Goal: Information Seeking & Learning: Learn about a topic

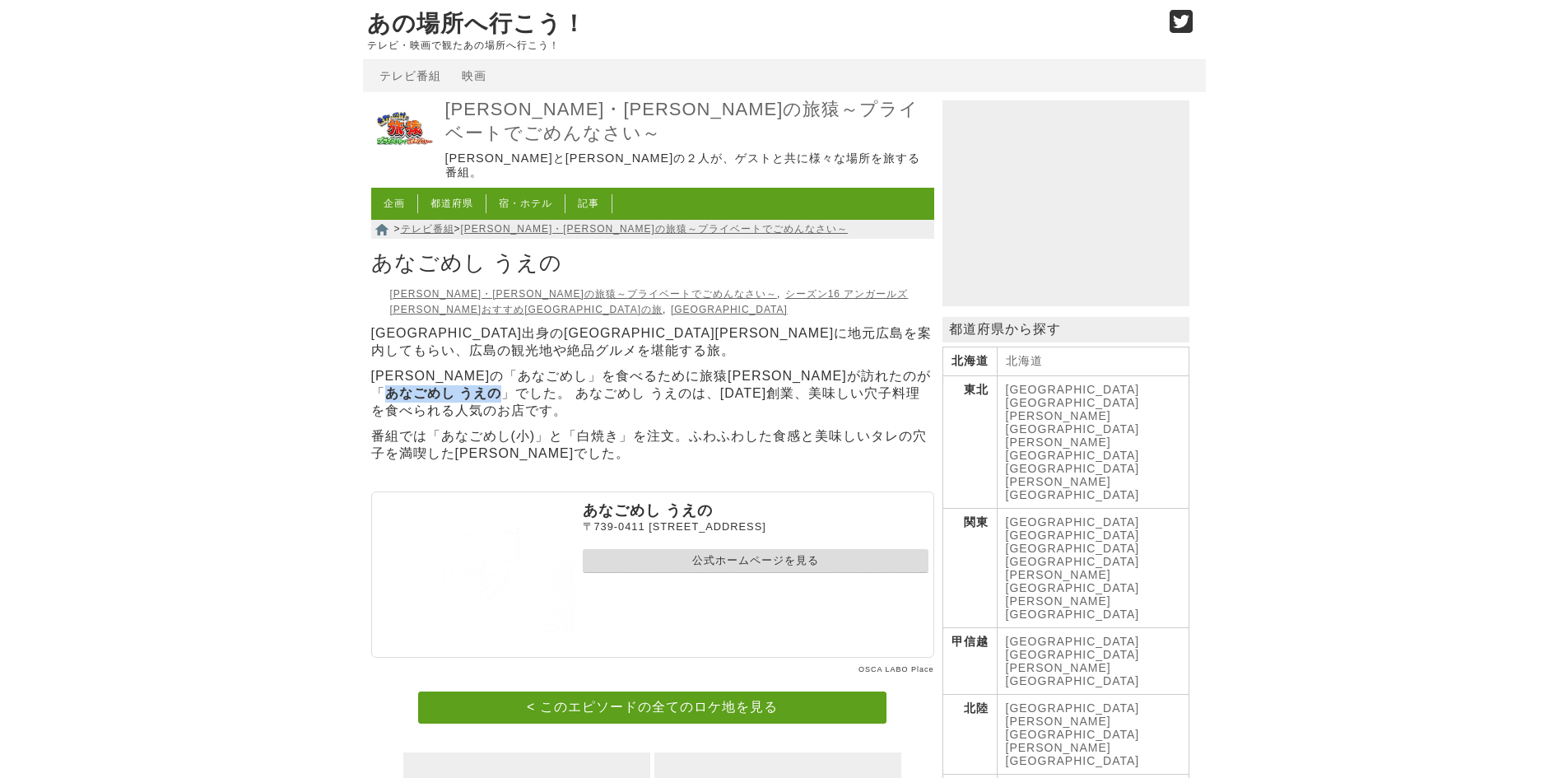
drag, startPoint x: 825, startPoint y: 355, endPoint x: 383, endPoint y: 367, distance: 442.2
click at [385, 386] on strong "あなごめし うえの" at bounding box center [443, 392] width 116 height 14
click at [649, 691] on link "< このエピソードの全てのロケ地を見る" at bounding box center [652, 707] width 468 height 32
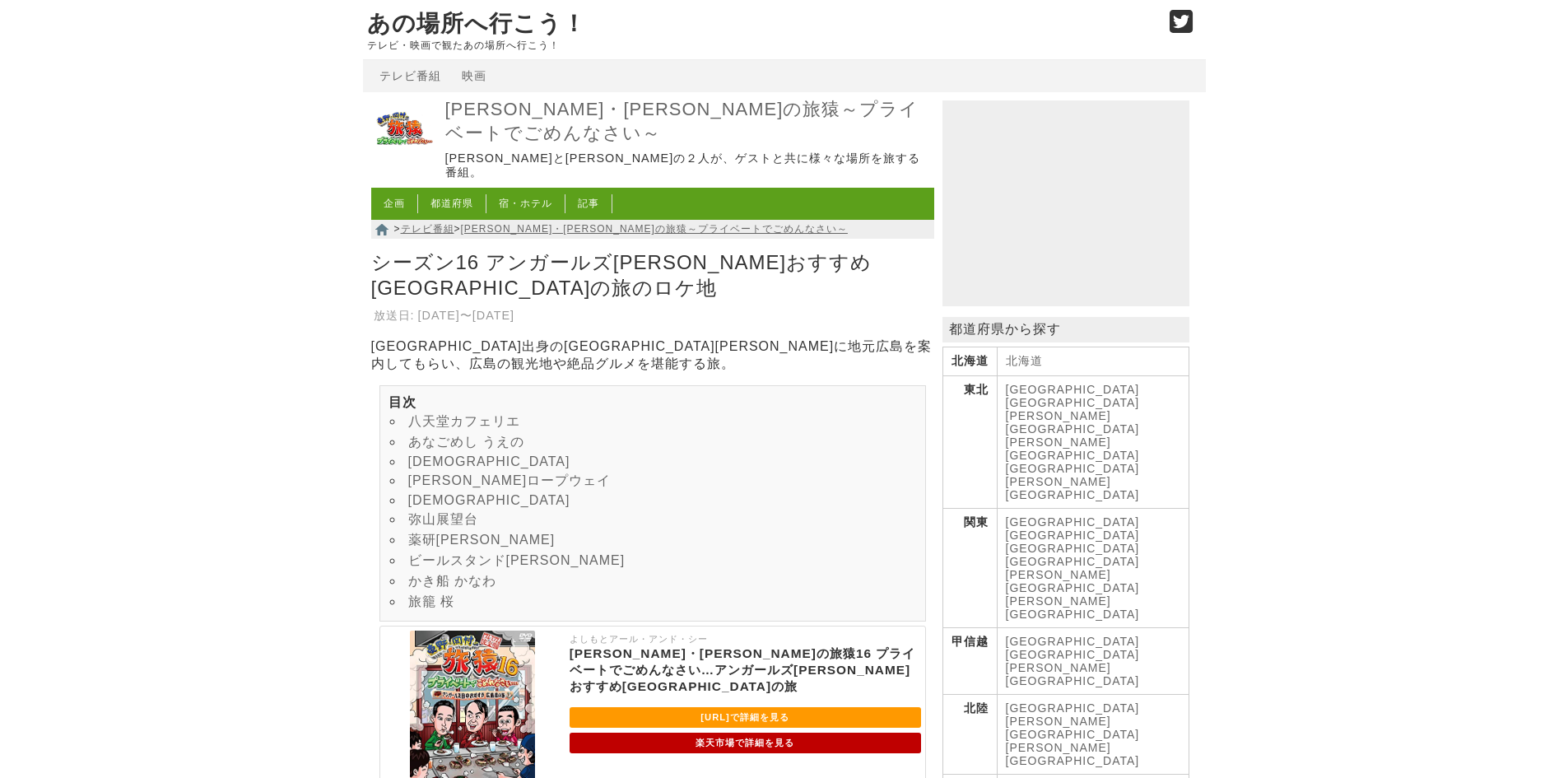
click at [474, 533] on link "薬研堀 八昌" at bounding box center [481, 539] width 147 height 14
click at [456, 574] on link "かき船 かなわ" at bounding box center [452, 580] width 88 height 14
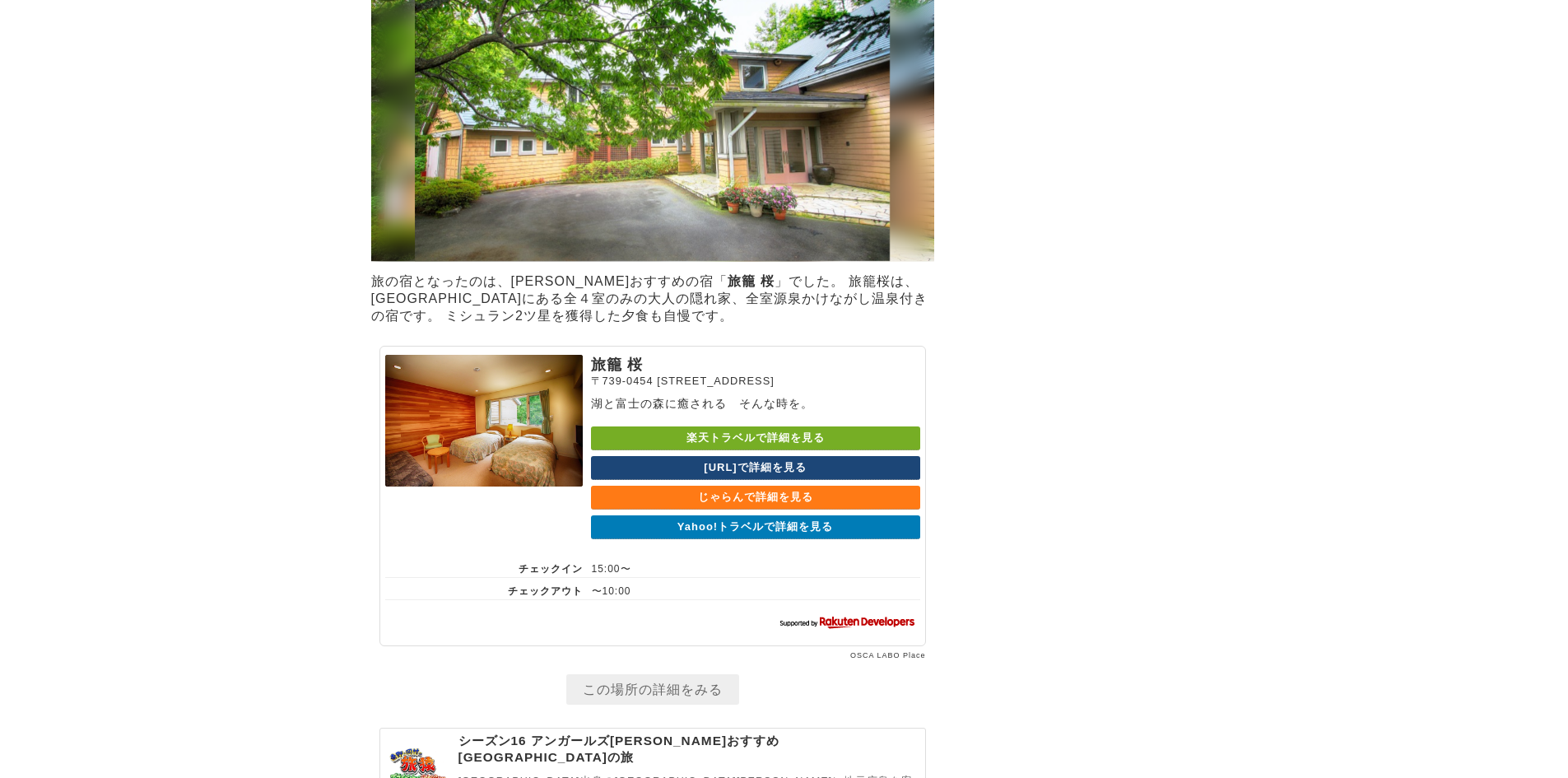
scroll to position [6051, 0]
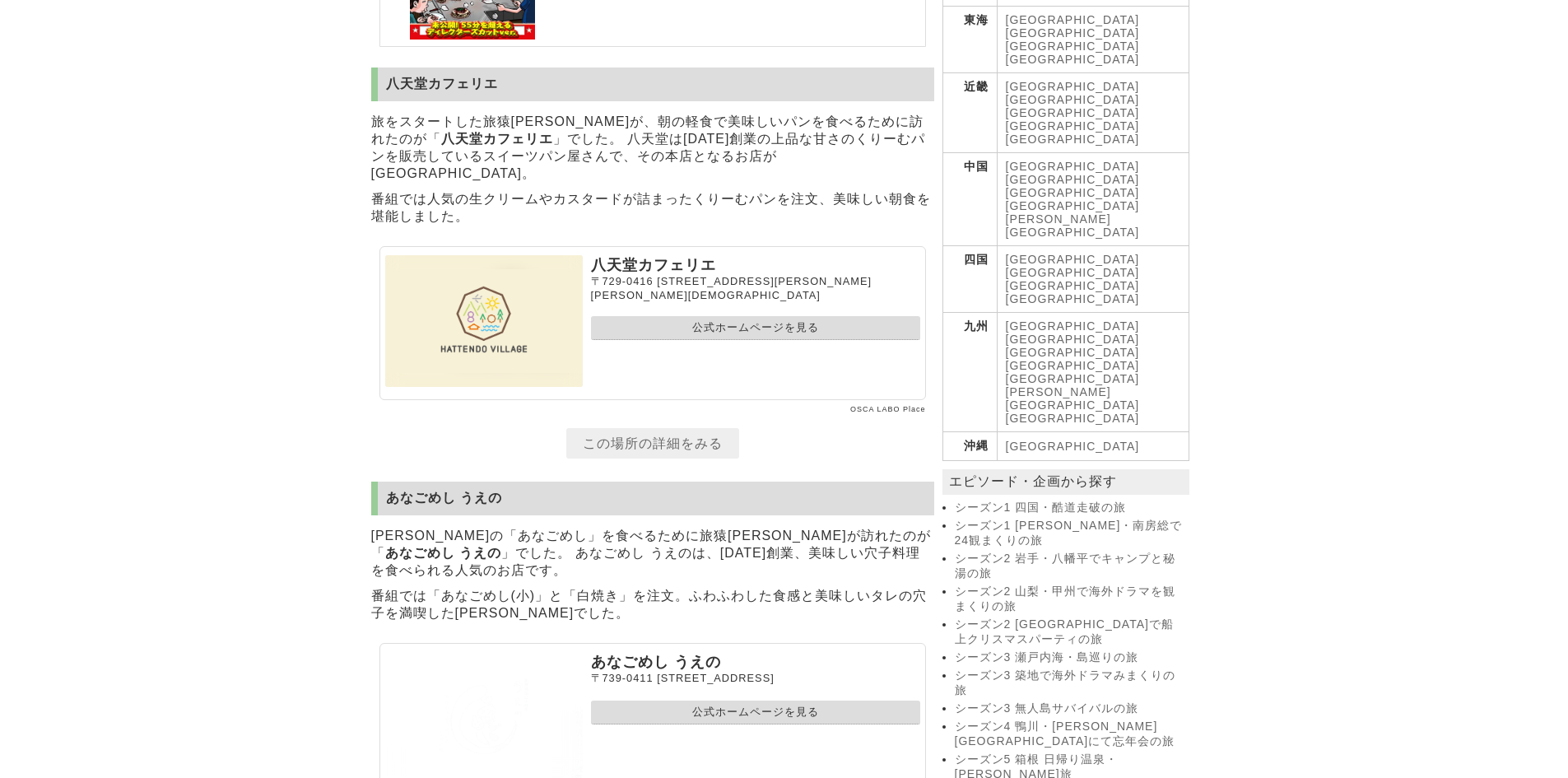
scroll to position [905, 0]
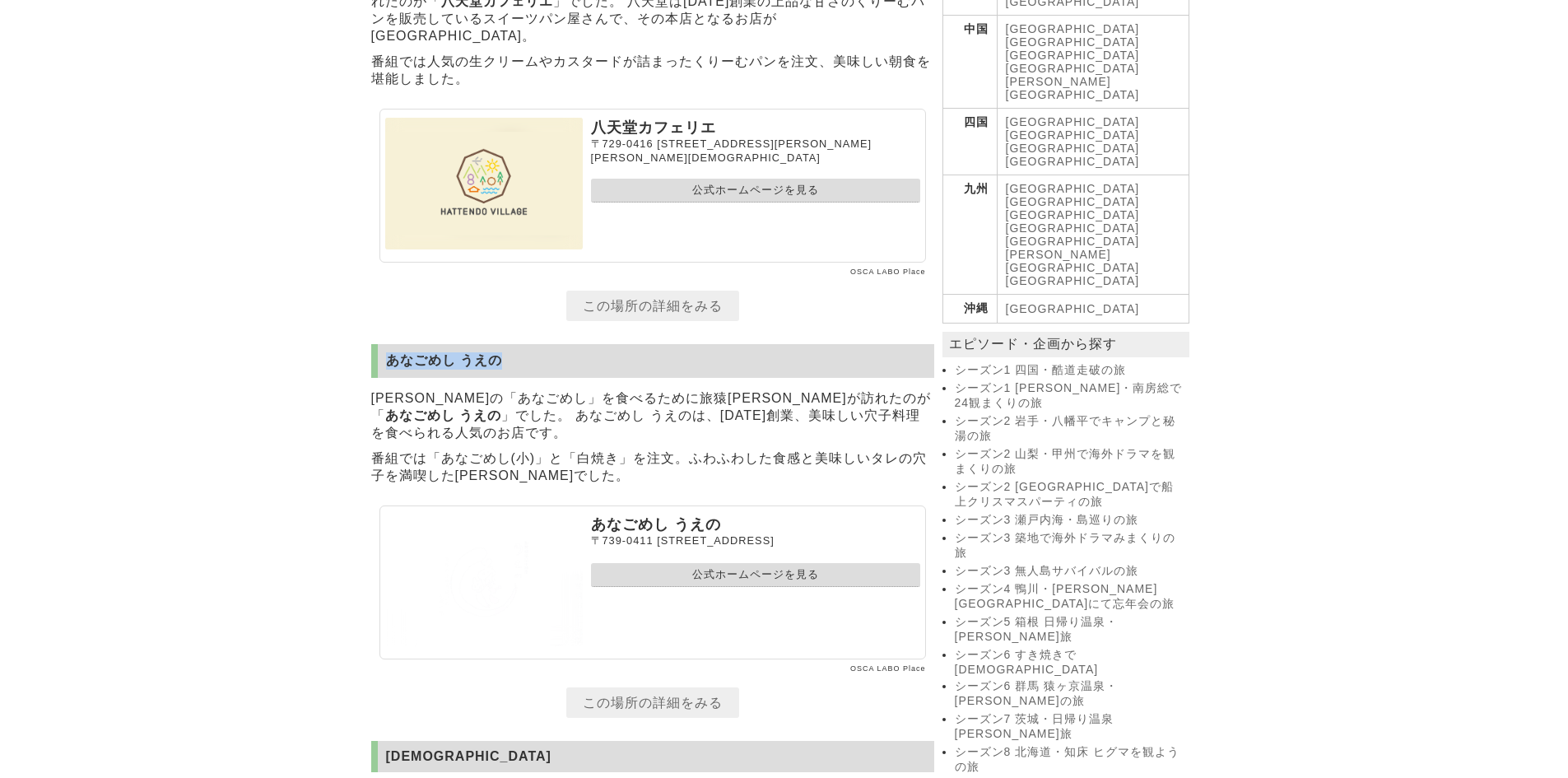
drag, startPoint x: 507, startPoint y: 356, endPoint x: 384, endPoint y: 355, distance: 123.0
click at [384, 355] on h2 "あなごめし うえの" at bounding box center [652, 360] width 563 height 34
